Goal: Task Accomplishment & Management: Use online tool/utility

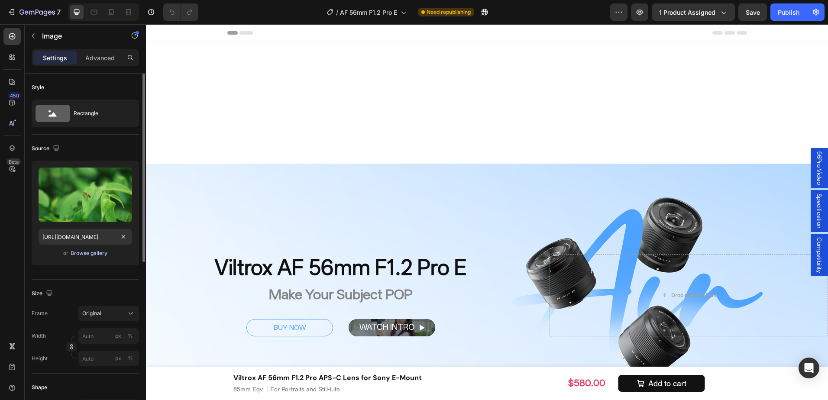
scroll to position [390, 0]
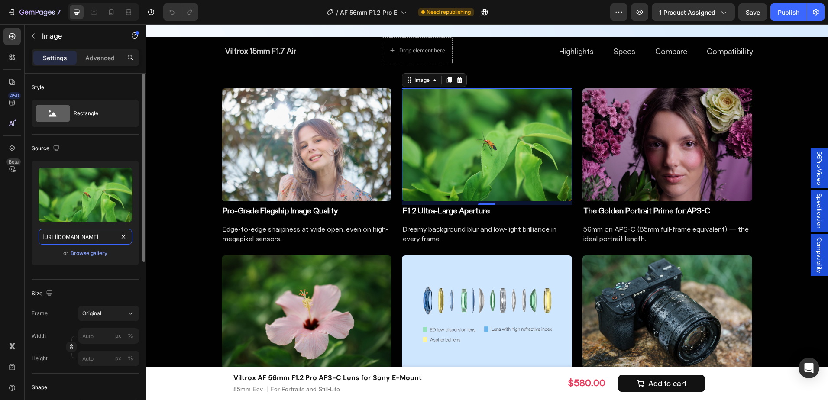
click at [93, 233] on input "[URL][DOMAIN_NAME]" at bounding box center [86, 237] width 94 height 16
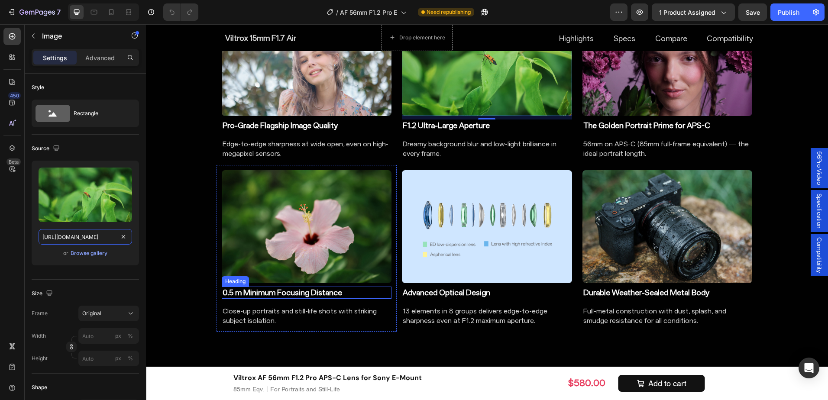
scroll to position [476, 0]
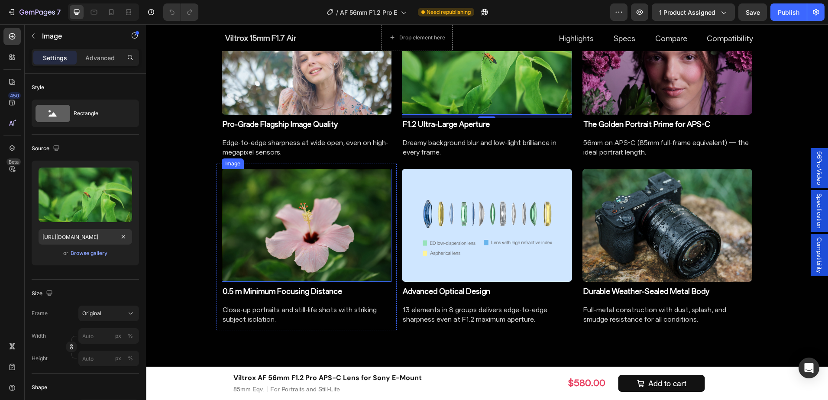
click at [311, 248] on img at bounding box center [307, 225] width 170 height 113
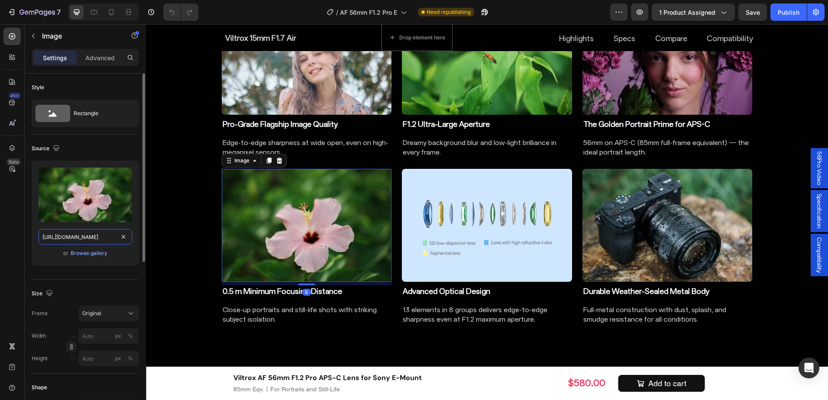
click at [94, 236] on input "[URL][DOMAIN_NAME]" at bounding box center [86, 237] width 94 height 16
paste input "35.jpg?v=1756359827"
type input "[URL][DOMAIN_NAME]"
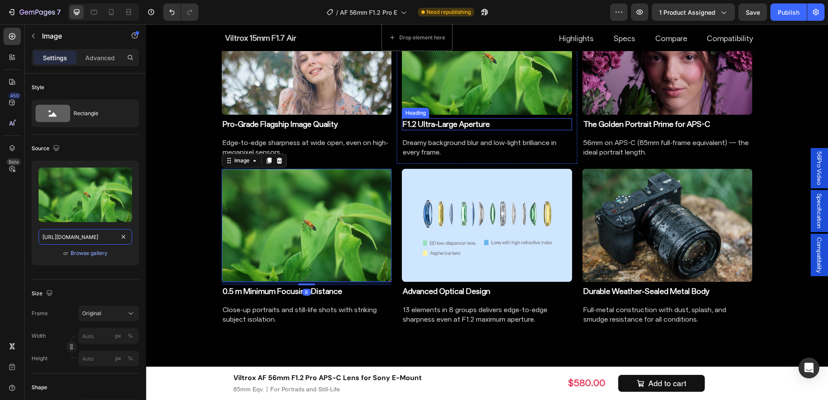
scroll to position [0, 179]
click at [502, 94] on img at bounding box center [487, 58] width 170 height 113
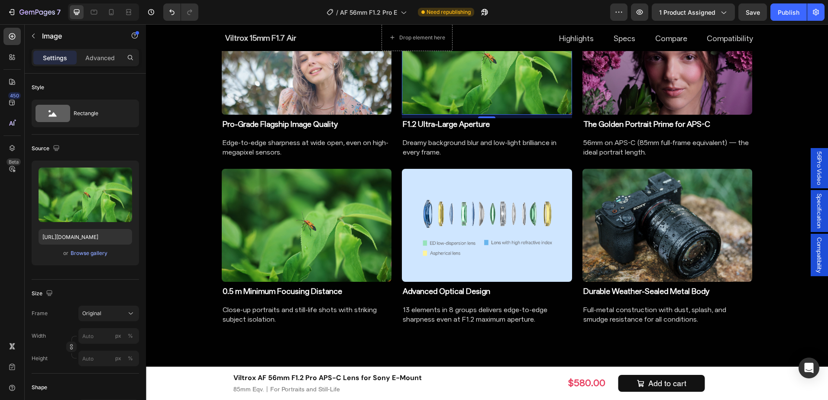
click at [487, 77] on img at bounding box center [487, 58] width 170 height 113
click at [91, 237] on input "[URL][DOMAIN_NAME]" at bounding box center [86, 237] width 94 height 16
paste input "50.jpg?v=1756361733"
type input "[URL][DOMAIN_NAME]"
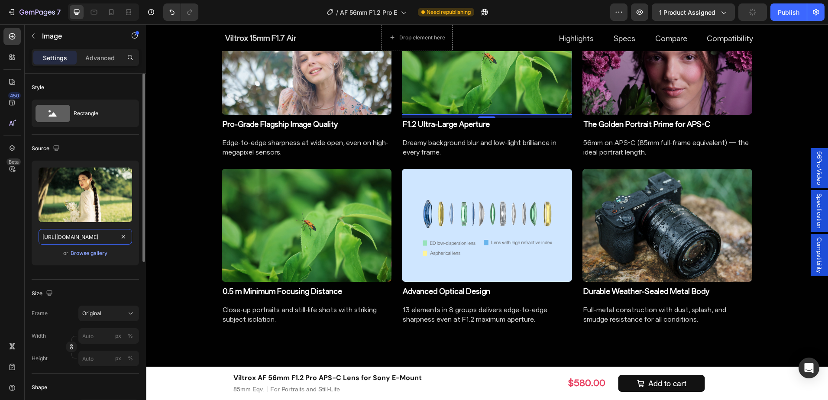
click at [93, 236] on input "[URL][DOMAIN_NAME]" at bounding box center [86, 237] width 94 height 16
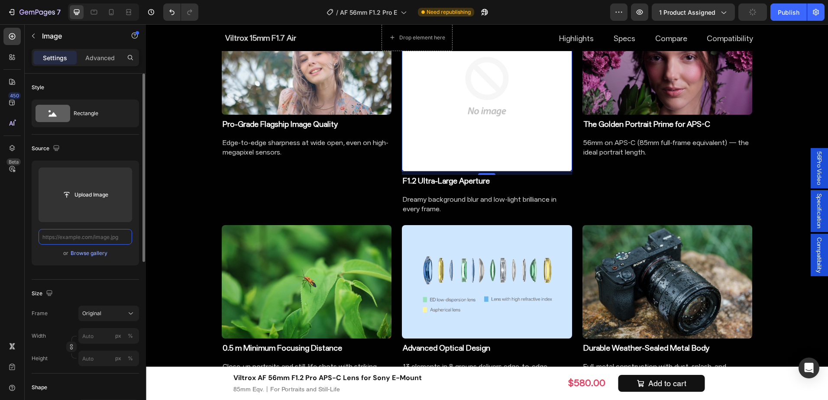
scroll to position [0, 0]
paste input "[URL][DOMAIN_NAME]"
type input "[URL][DOMAIN_NAME]"
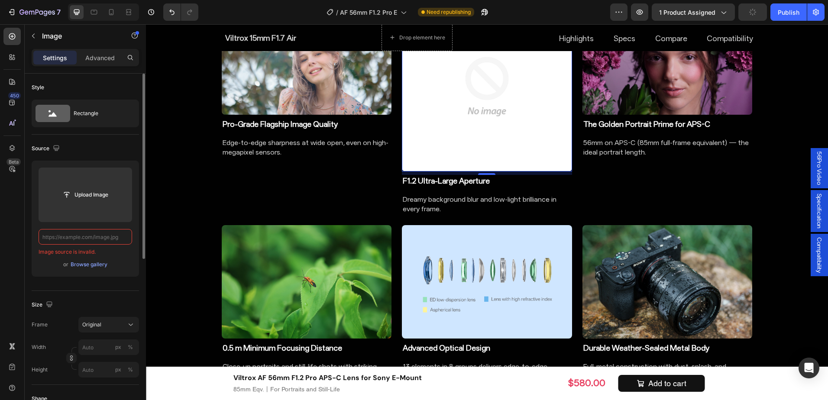
paste input "[URL][DOMAIN_NAME]"
type input "[URL][DOMAIN_NAME]"
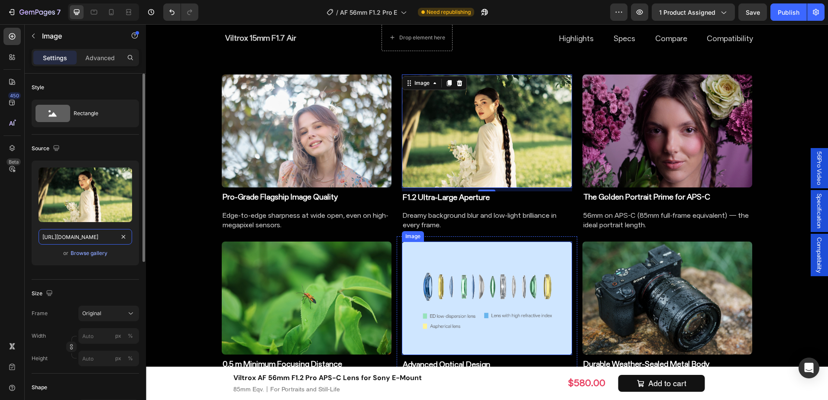
scroll to position [390, 0]
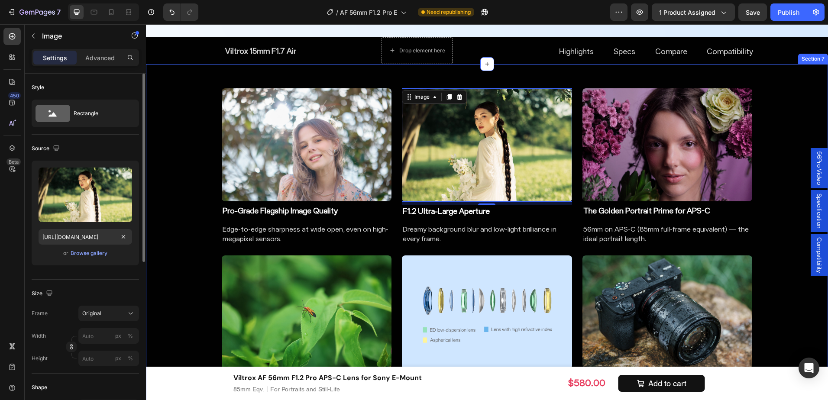
click at [780, 168] on div "Image Pro-Grade Flagship Image Quality Heading Edge-to-edge sharpness at wide o…" at bounding box center [487, 250] width 682 height 345
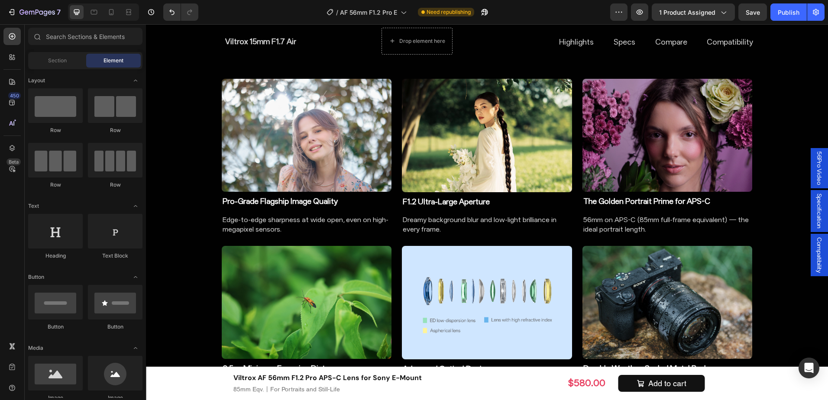
scroll to position [414, 0]
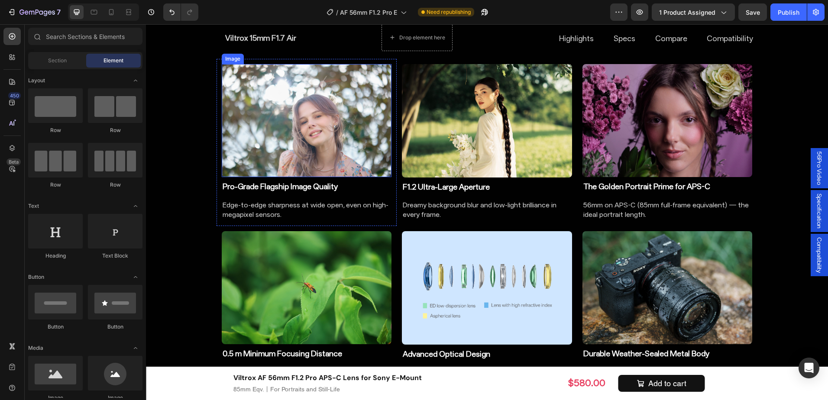
click at [297, 140] on img at bounding box center [307, 120] width 170 height 113
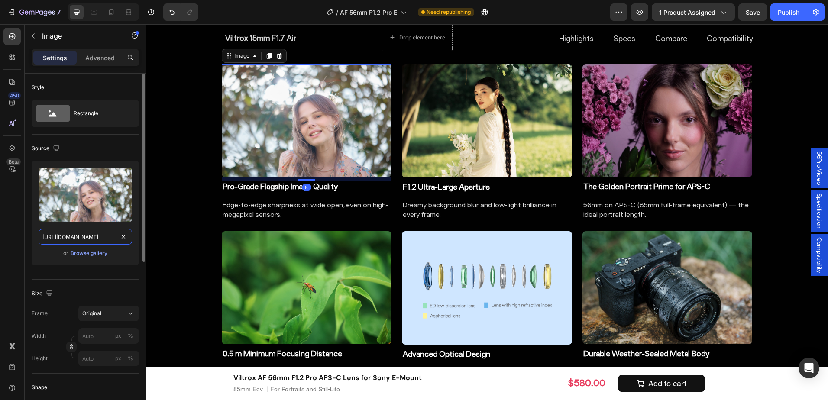
click at [79, 234] on input "[URL][DOMAIN_NAME]" at bounding box center [86, 237] width 94 height 16
paste input "51.jpg?v=1756362933"
type input "[URL][DOMAIN_NAME]"
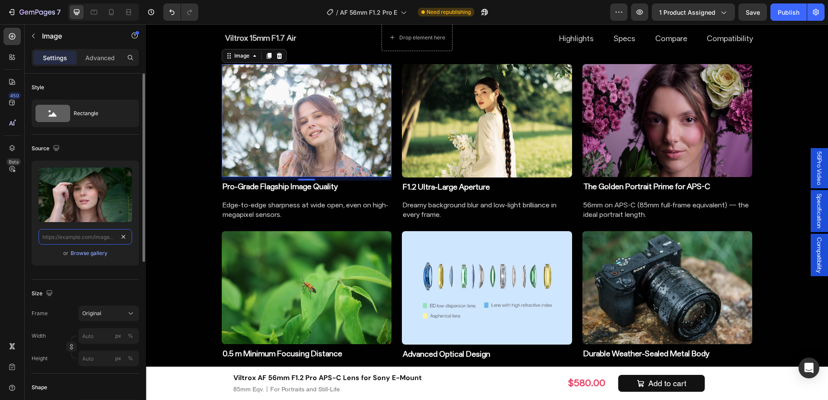
click at [73, 239] on input "text" at bounding box center [86, 237] width 94 height 16
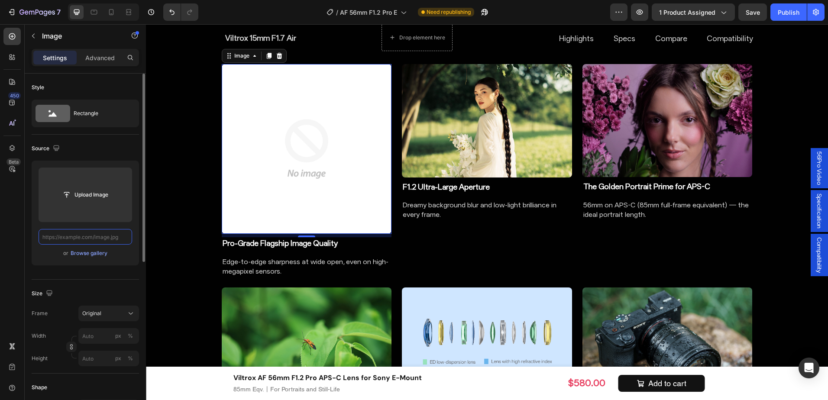
scroll to position [0, 0]
paste input "[URL][DOMAIN_NAME]"
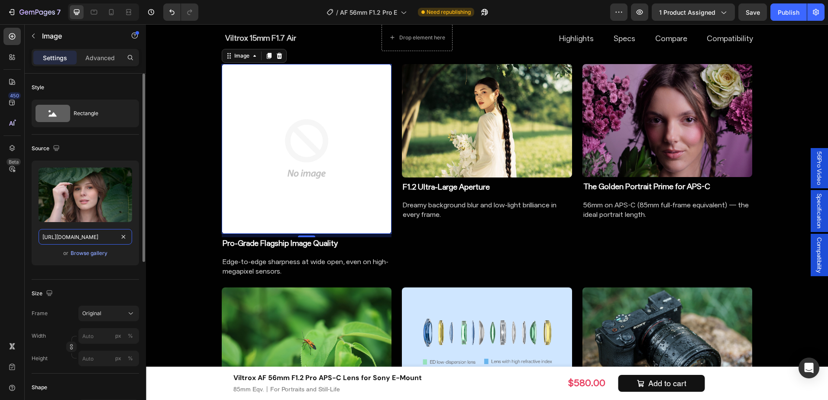
scroll to position [0, 179]
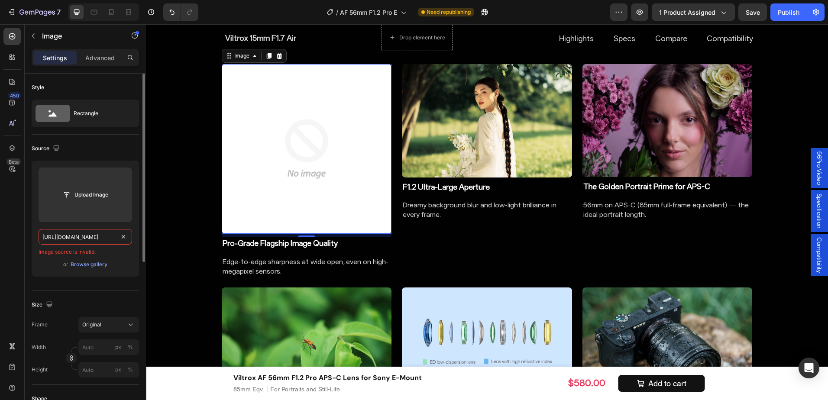
type input "[URL][DOMAIN_NAME]"
click at [128, 241] on div at bounding box center [123, 237] width 10 height 10
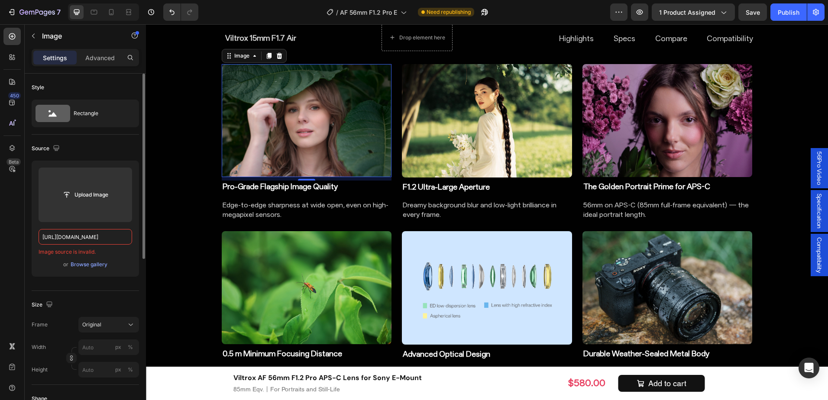
scroll to position [0, 0]
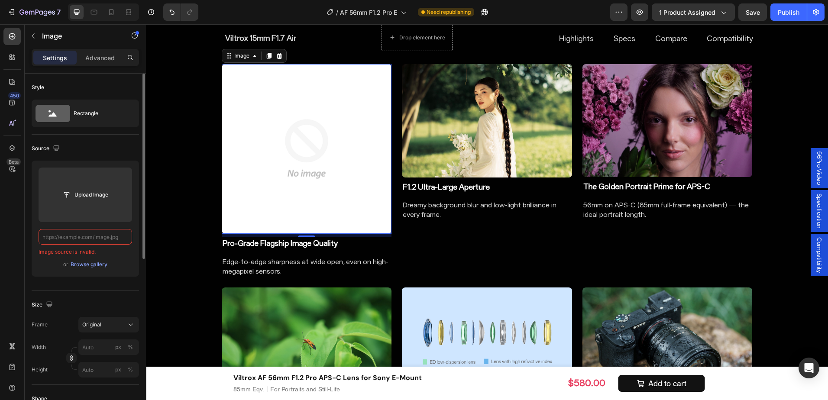
paste input "[URL][DOMAIN_NAME]"
type input "[URL][DOMAIN_NAME]"
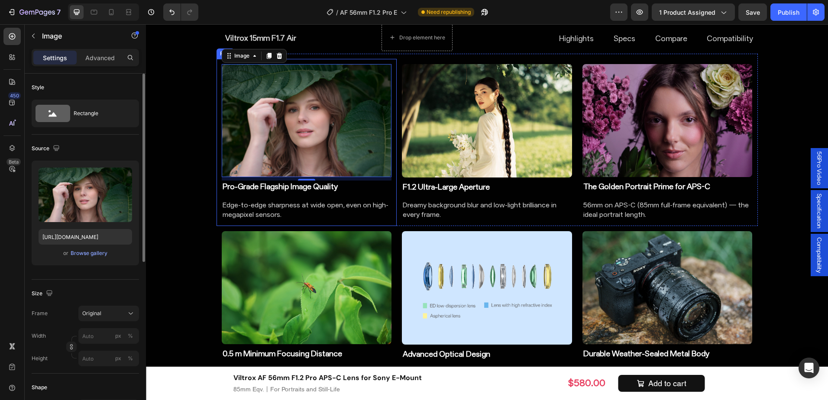
click at [198, 218] on div "Image 8 Pro-Grade Flagship Image Quality Heading Edge-to-edge sharpness at wide…" at bounding box center [487, 226] width 682 height 345
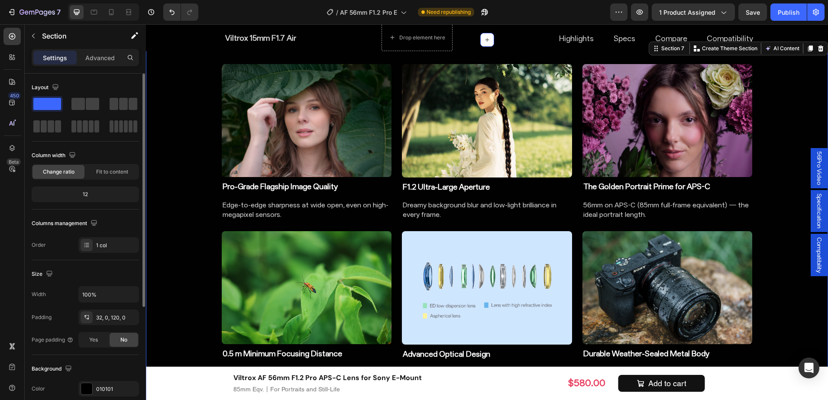
click at [770, 201] on div "Image Pro-Grade Flagship Image Quality Heading Edge-to-edge sharpness at wide o…" at bounding box center [487, 226] width 682 height 345
click at [767, 278] on div "Image Pro-Grade Flagship Image Quality Heading Edge-to-edge sharpness at wide o…" at bounding box center [487, 226] width 682 height 345
click at [726, 118] on img at bounding box center [668, 120] width 170 height 113
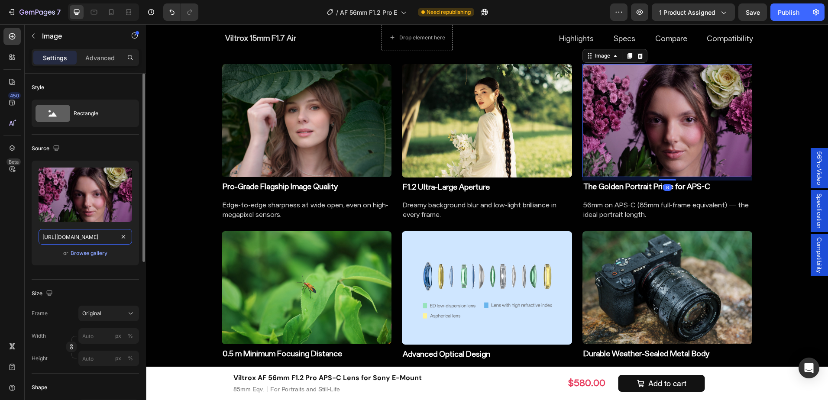
click at [63, 236] on input "[URL][DOMAIN_NAME]" at bounding box center [86, 237] width 94 height 16
paste input "9.jpg?v=1756285574"
type input "[URL][DOMAIN_NAME]"
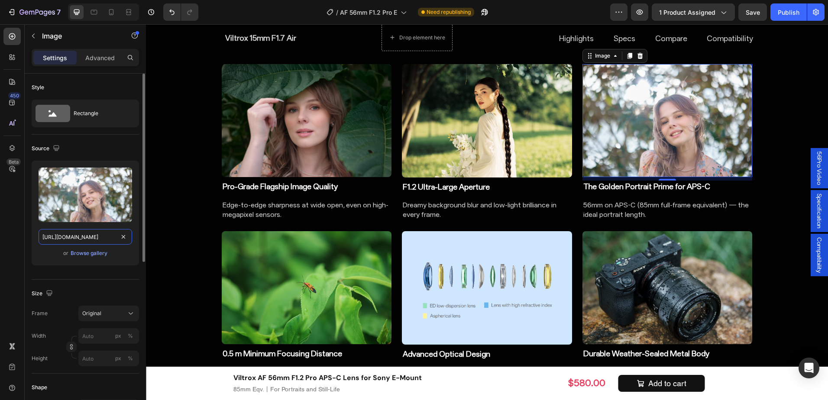
scroll to position [0, 179]
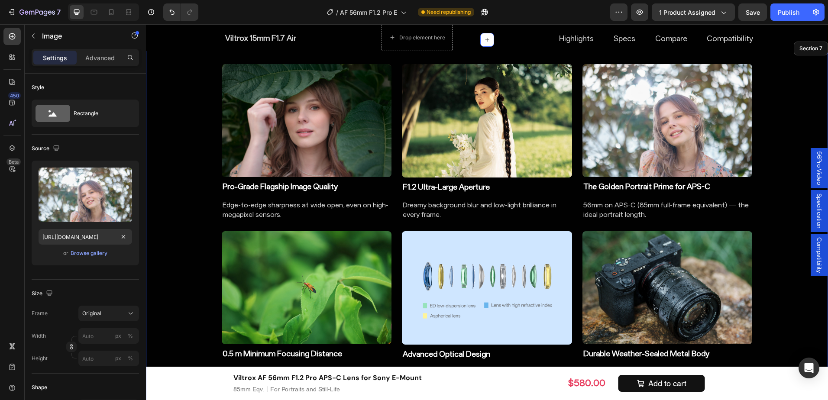
click at [770, 238] on div "Image Pro-Grade Flagship Image Quality Heading Edge-to-edge sharpness at wide o…" at bounding box center [487, 226] width 682 height 345
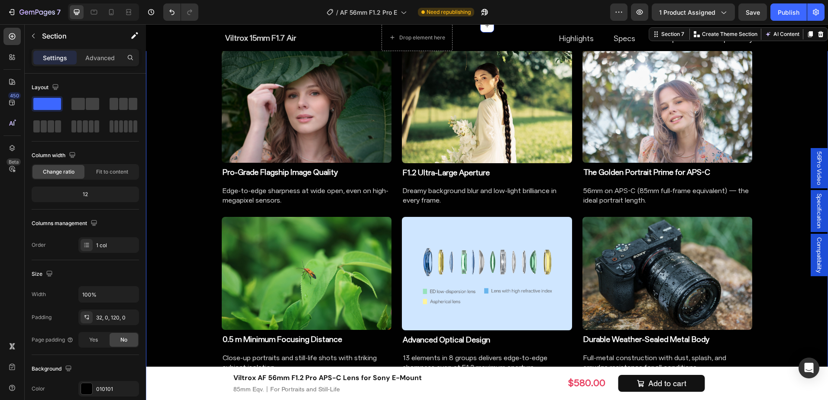
scroll to position [414, 0]
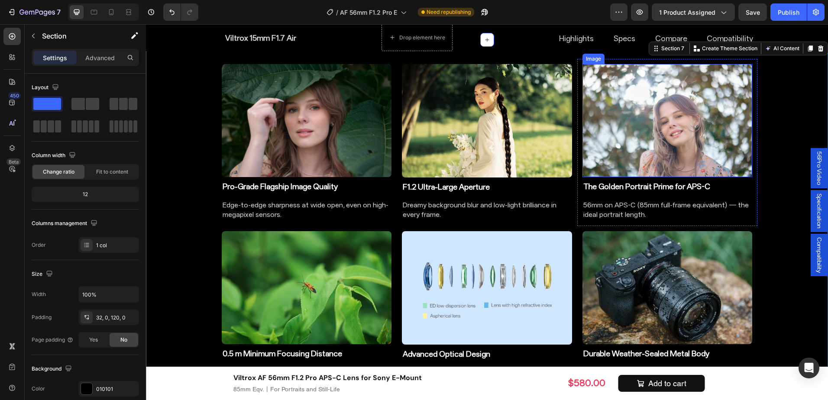
click at [686, 155] on img at bounding box center [668, 120] width 170 height 113
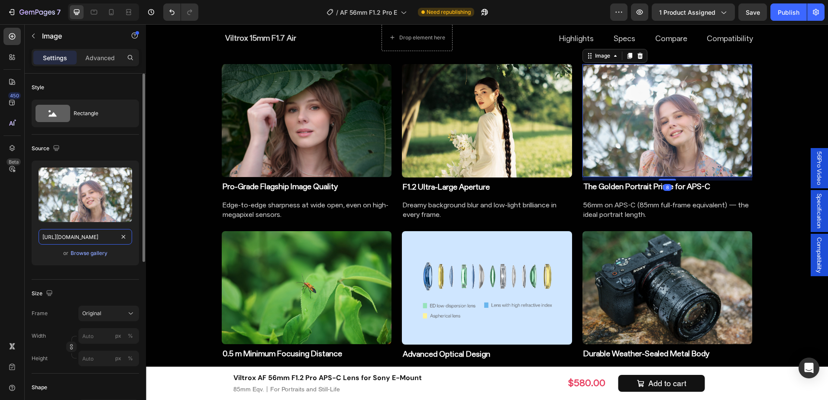
click at [89, 236] on input "[URL][DOMAIN_NAME]" at bounding box center [86, 237] width 94 height 16
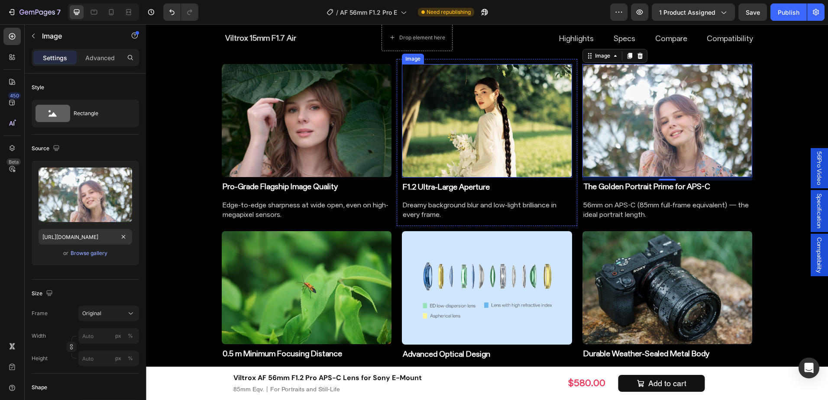
click at [490, 148] on img at bounding box center [487, 120] width 170 height 113
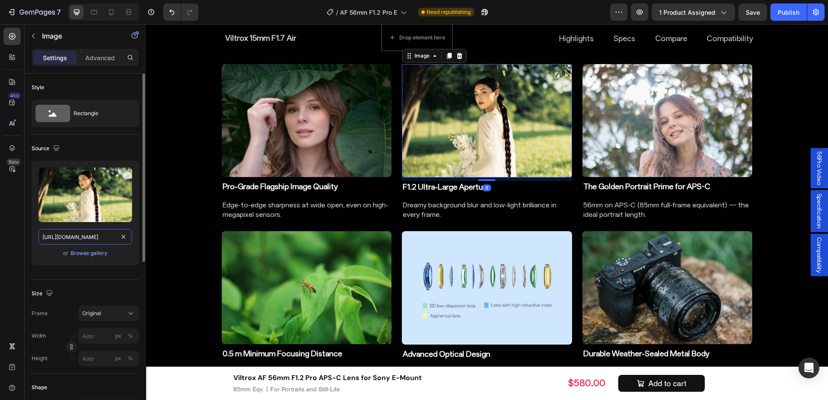
click at [86, 233] on input "[URL][DOMAIN_NAME]" at bounding box center [86, 237] width 94 height 16
click at [515, 153] on img at bounding box center [487, 120] width 170 height 113
drag, startPoint x: 79, startPoint y: 236, endPoint x: 45, endPoint y: 194, distance: 54.5
click at [79, 236] on input "[URL][DOMAIN_NAME]" at bounding box center [86, 237] width 94 height 16
paste input "[URL][DOMAIN_NAME]"
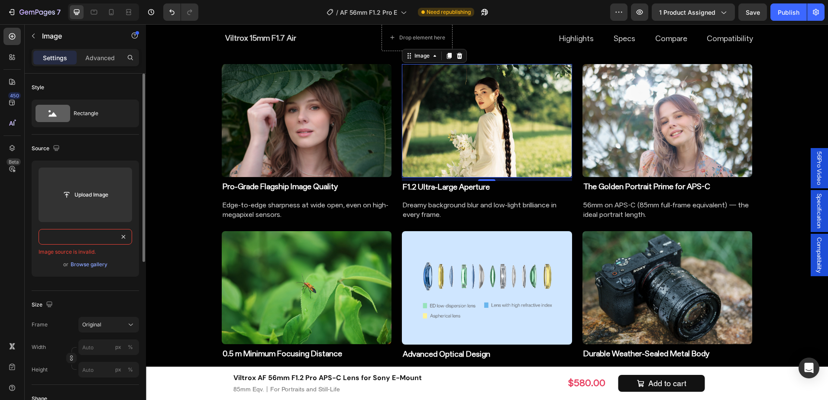
click at [81, 243] on input "https://cdn.shohttps://[DOMAIN_NAME][URL][DOMAIN_NAME]" at bounding box center [86, 237] width 94 height 16
paste input "text"
type input "[URL][DOMAIN_NAME]"
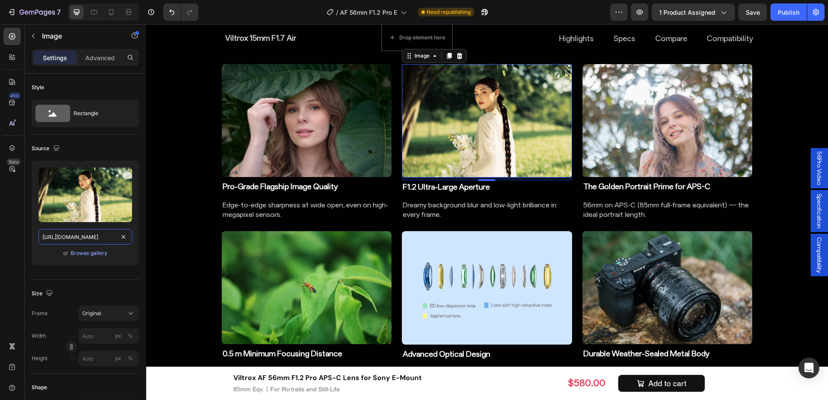
scroll to position [0, 178]
click at [133, 240] on div "Upload Image [URL][DOMAIN_NAME] or Browse gallery" at bounding box center [85, 213] width 107 height 105
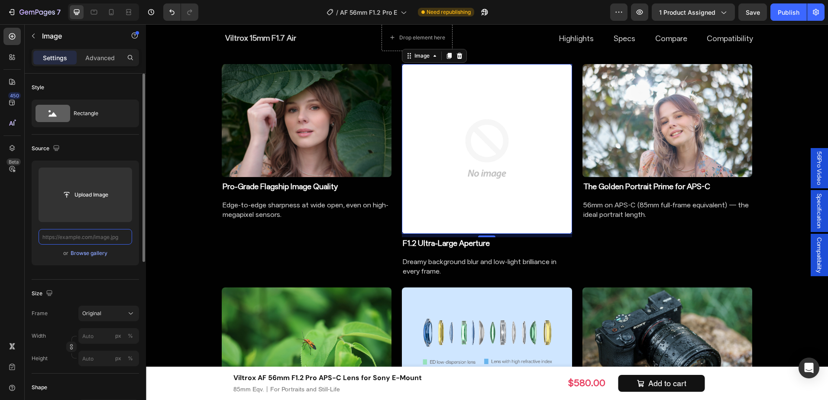
scroll to position [0, 0]
click at [59, 242] on input "text" at bounding box center [86, 237] width 94 height 16
paste input "[URL][DOMAIN_NAME]"
type input "[URL][DOMAIN_NAME]"
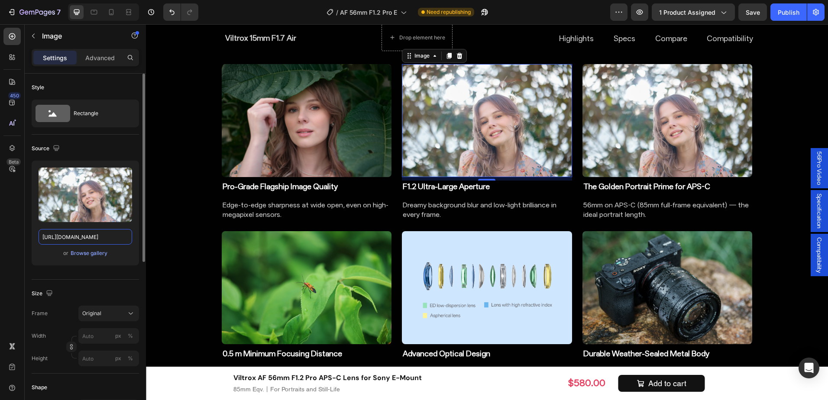
scroll to position [0, 179]
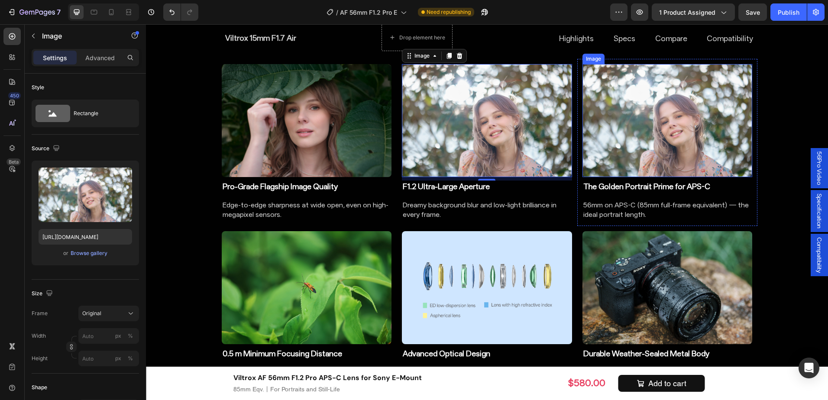
click at [658, 148] on img at bounding box center [668, 120] width 170 height 113
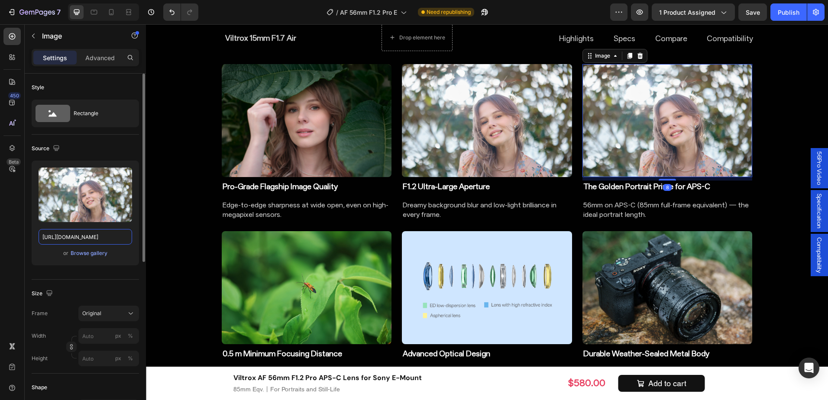
click at [64, 240] on input "[URL][DOMAIN_NAME]" at bounding box center [86, 237] width 94 height 16
paste input "text"
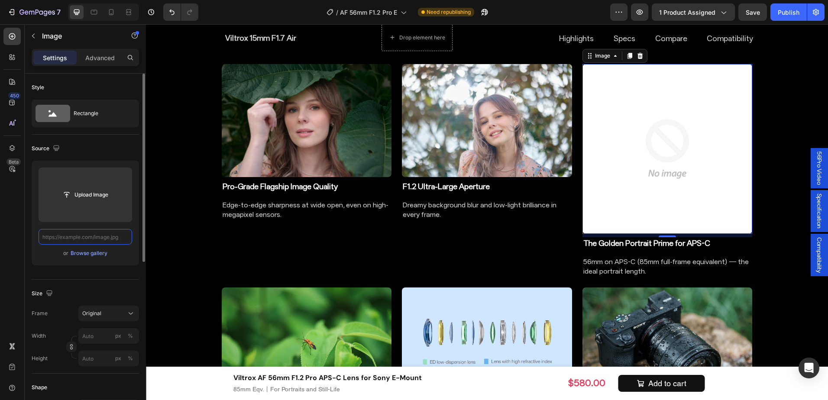
scroll to position [0, 0]
click at [80, 236] on input "text" at bounding box center [86, 237] width 94 height 16
paste input "[URL][DOMAIN_NAME]"
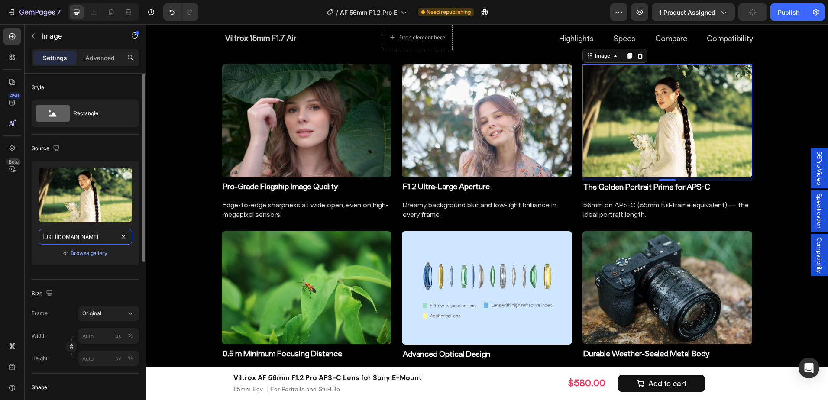
scroll to position [0, 178]
type input "[URL][DOMAIN_NAME]"
click at [19, 222] on div "450 Beta" at bounding box center [11, 183] width 17 height 310
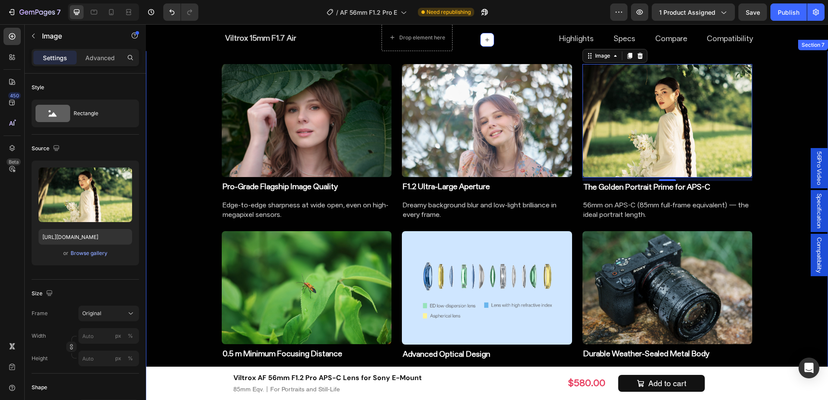
click at [774, 222] on div "Image Pro-Grade Flagship Image Quality Heading Edge-to-edge sharpness at wide o…" at bounding box center [487, 226] width 682 height 345
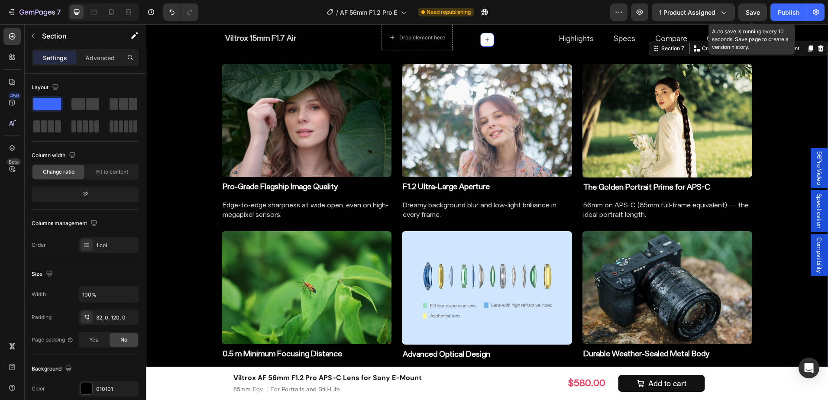
click at [757, 17] on button "Save" at bounding box center [753, 11] width 29 height 17
click at [799, 198] on div "Image Pro-Grade Flagship Image Quality Heading Edge-to-edge sharpness at wide o…" at bounding box center [487, 226] width 682 height 345
click at [752, 9] on span "Save" at bounding box center [753, 12] width 14 height 7
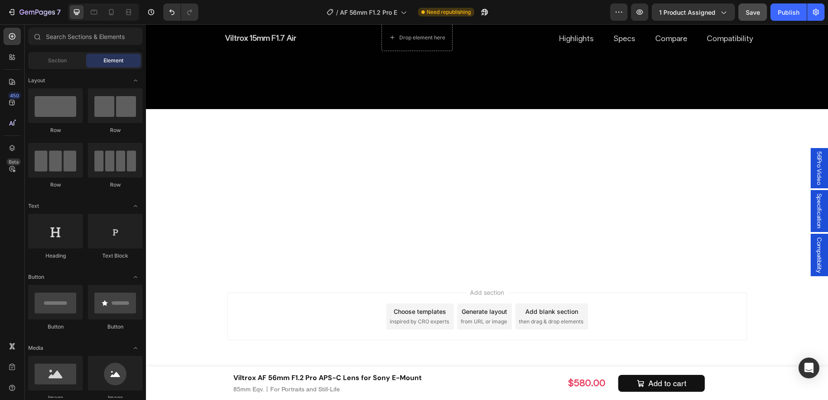
scroll to position [3843, 0]
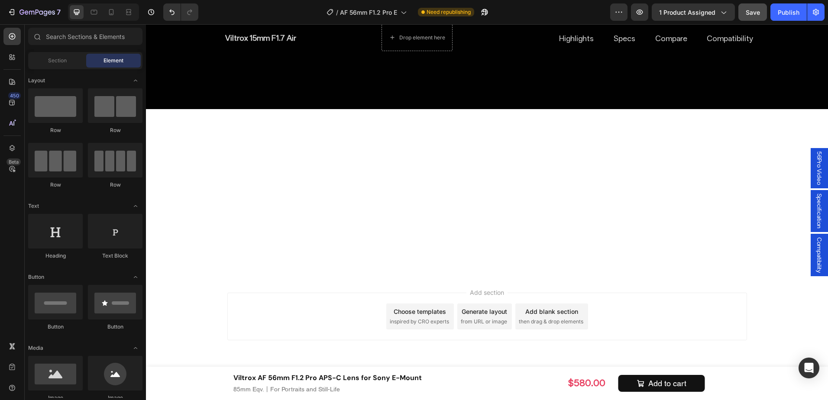
scroll to position [4066, 0]
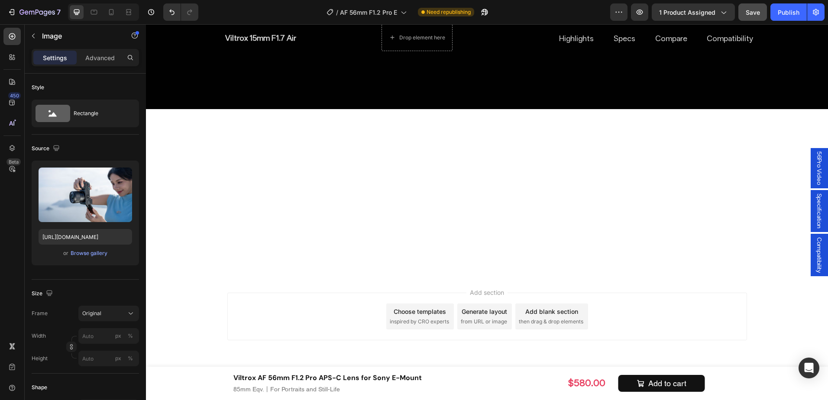
scroll to position [4196, 0]
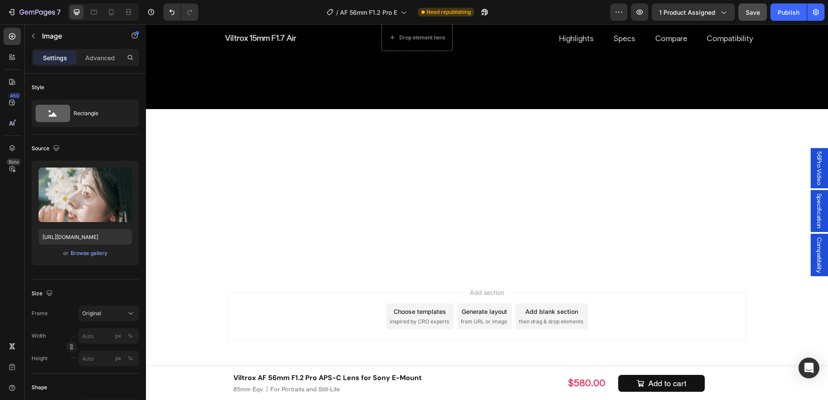
scroll to position [4153, 0]
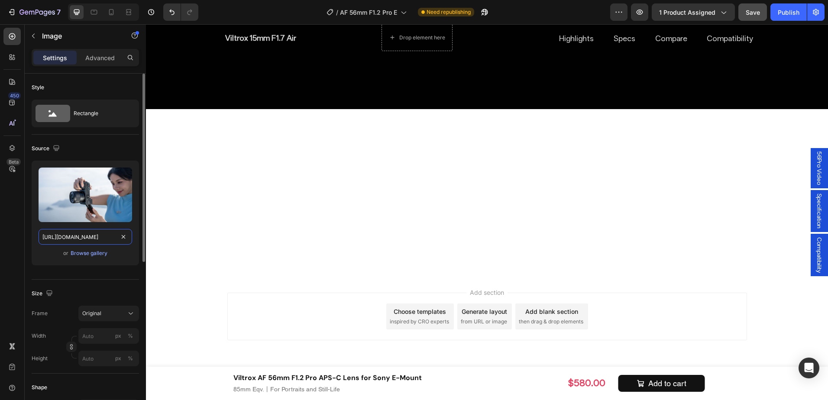
click at [97, 236] on input "[URL][DOMAIN_NAME]" at bounding box center [86, 237] width 94 height 16
paste input "56mm_F1.2_Pro_-img52.jpg?v=1756363705"
type input "[URL][DOMAIN_NAME]"
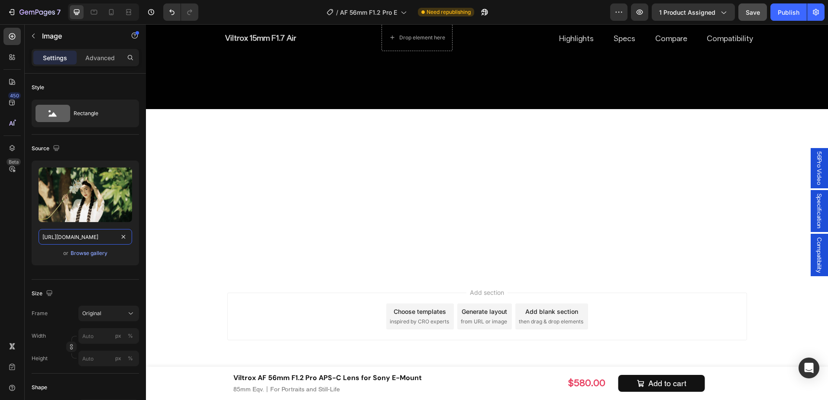
scroll to position [0, 179]
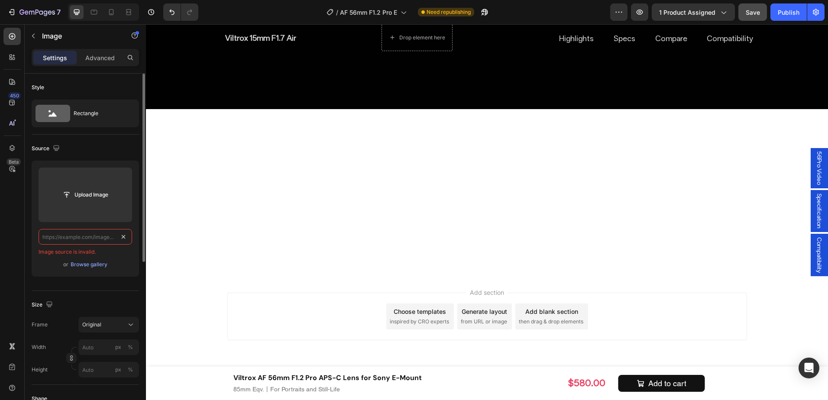
paste input "[URL][DOMAIN_NAME]"
type input "[URL][DOMAIN_NAME]"
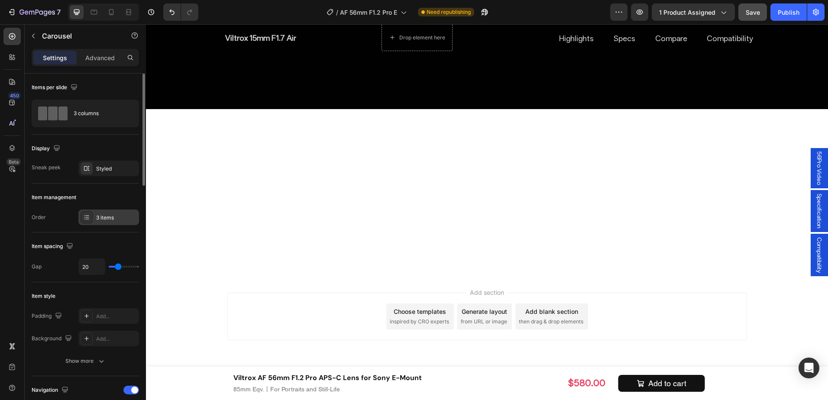
click at [103, 212] on div "3 items" at bounding box center [108, 218] width 61 height 16
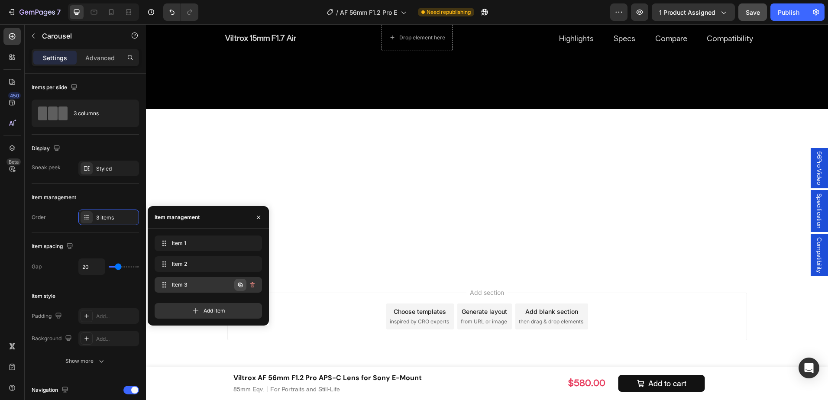
click at [240, 283] on icon "button" at bounding box center [240, 285] width 4 height 4
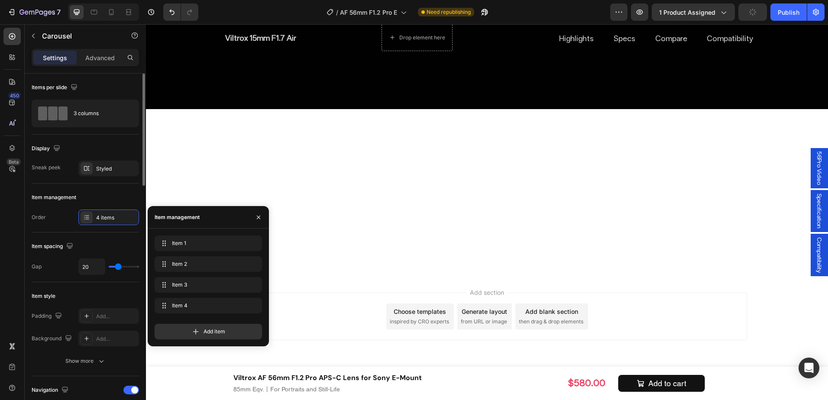
click at [117, 246] on div "Item spacing" at bounding box center [85, 247] width 107 height 14
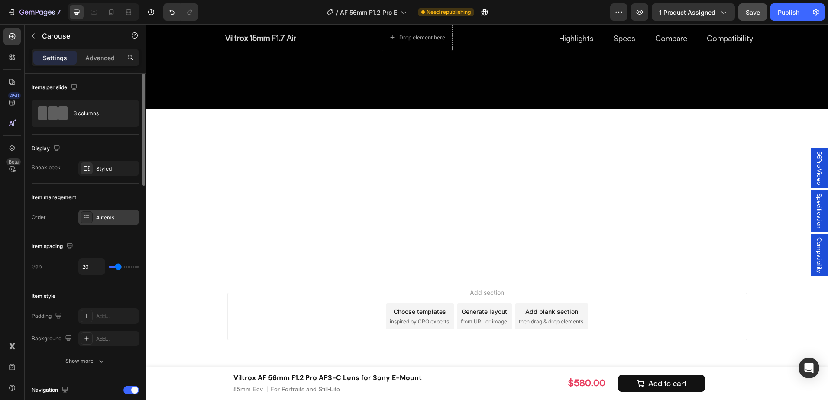
click at [102, 217] on div "4 items" at bounding box center [116, 218] width 41 height 8
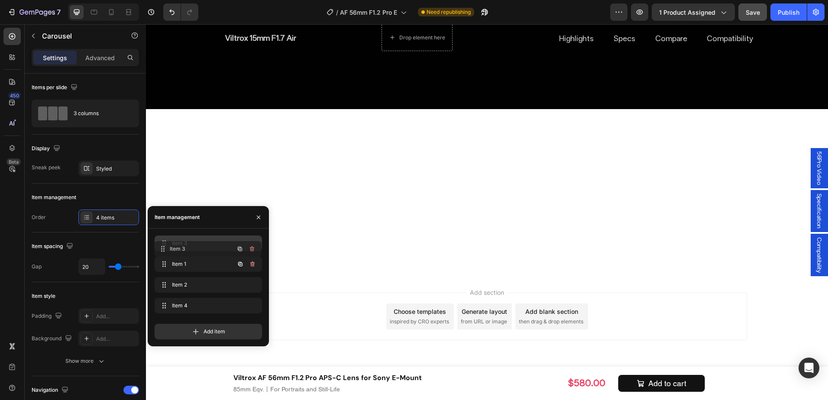
drag, startPoint x: 187, startPoint y: 287, endPoint x: 186, endPoint y: 246, distance: 41.6
click at [204, 286] on span "Item 2" at bounding box center [202, 285] width 64 height 8
click at [203, 303] on span "Item 4" at bounding box center [202, 306] width 64 height 8
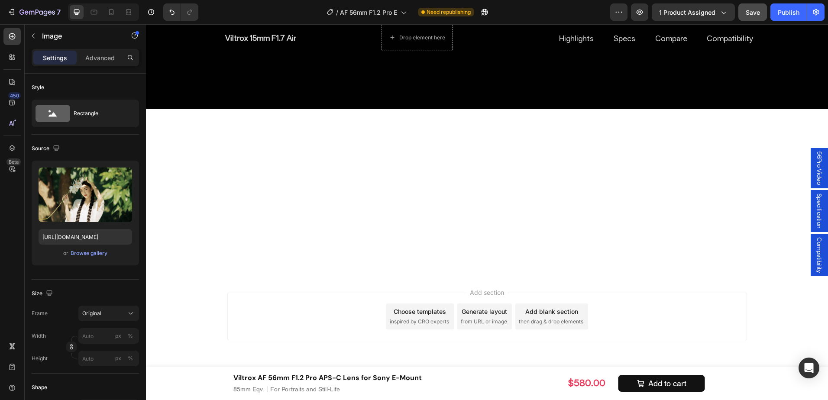
click at [91, 236] on input "[URL][DOMAIN_NAME]" at bounding box center [86, 237] width 94 height 16
paste input "3.jpg?v=175636477"
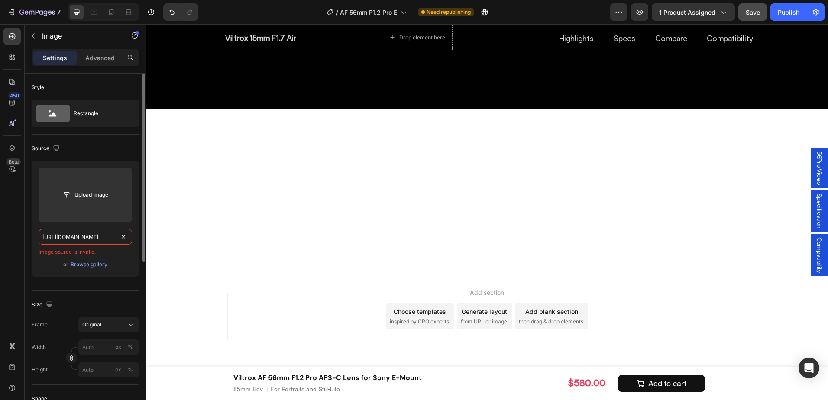
click at [97, 236] on input "[URL][DOMAIN_NAME]" at bounding box center [86, 237] width 94 height 16
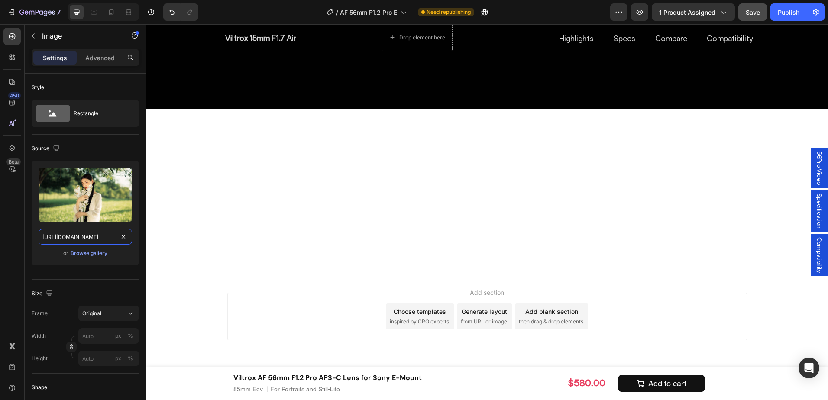
type input "[URL][DOMAIN_NAME]"
drag, startPoint x: 790, startPoint y: 284, endPoint x: 828, endPoint y: 305, distance: 43.2
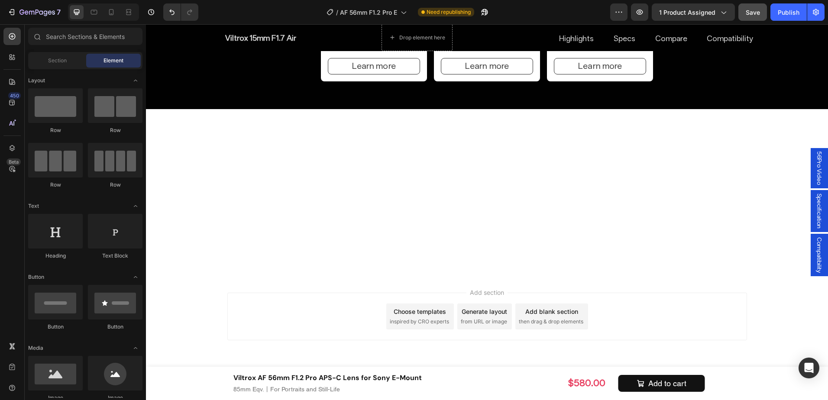
scroll to position [4561, 0]
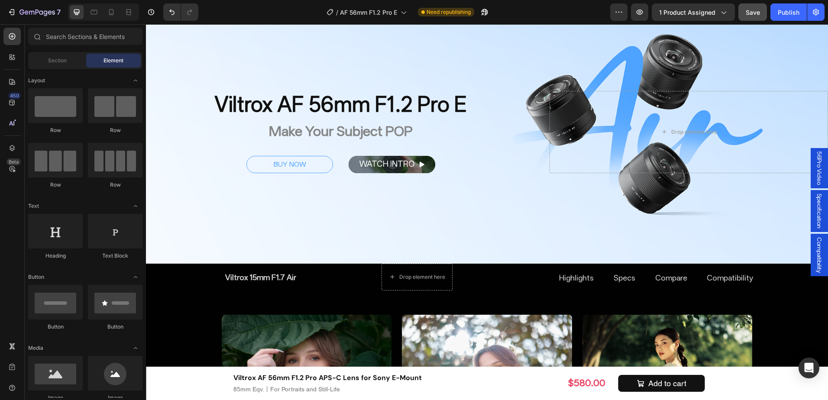
scroll to position [100, 0]
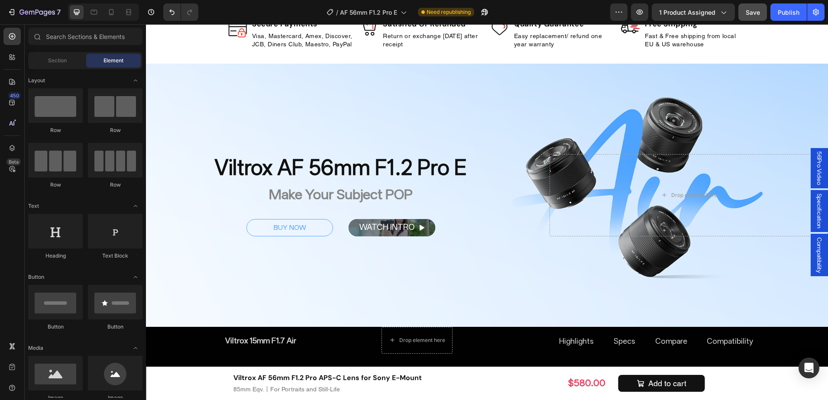
click at [754, 14] on span "Save" at bounding box center [753, 12] width 14 height 7
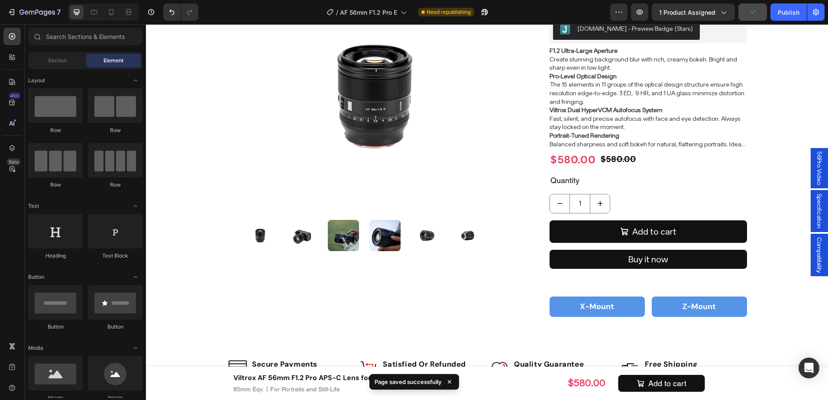
scroll to position [0, 0]
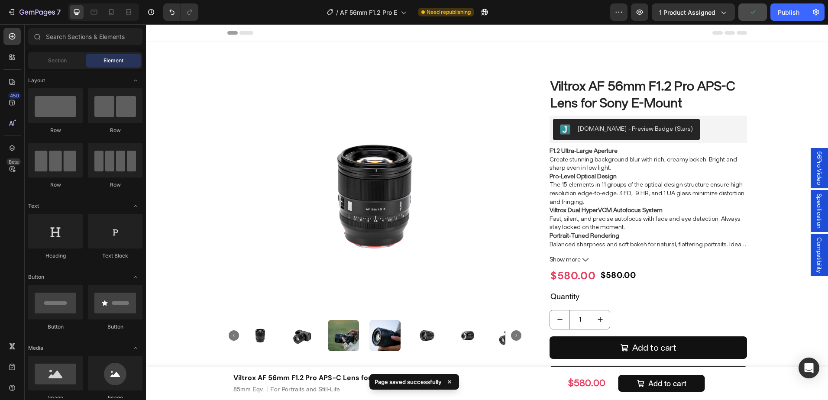
drag, startPoint x: 826, startPoint y: 51, endPoint x: 969, endPoint y: 45, distance: 143.5
